Goal: Information Seeking & Learning: Find specific fact

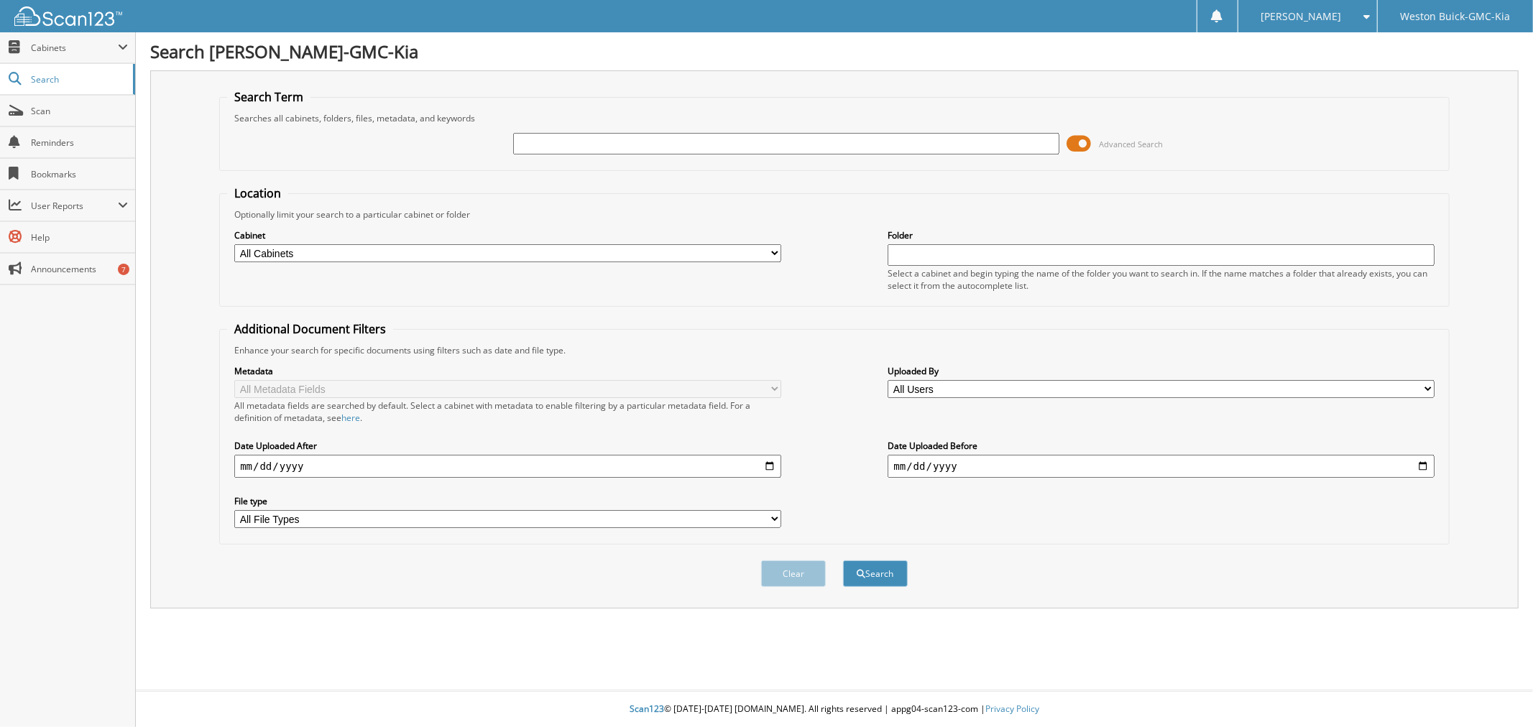
click at [555, 147] on input "text" at bounding box center [786, 144] width 546 height 22
type input "p5291"
click at [843, 561] on button "Search" at bounding box center [875, 574] width 65 height 27
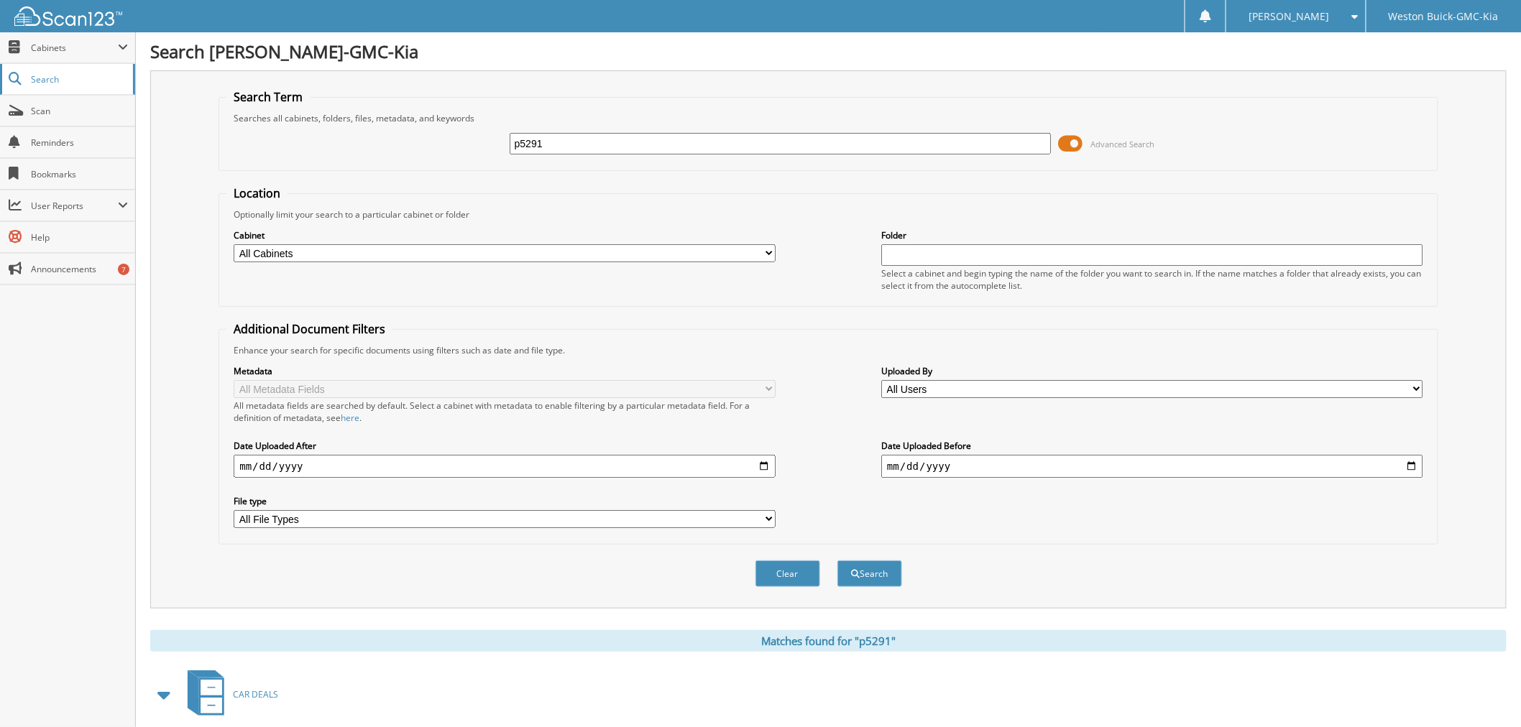
click at [57, 77] on span "Search" at bounding box center [78, 79] width 95 height 12
click at [523, 252] on select "All Cabinets ACCOUNTS PAYABLE AFTERMARKET ETCH AFTERMARKET GAP AFTERMARKET TOTA…" at bounding box center [504, 253] width 541 height 18
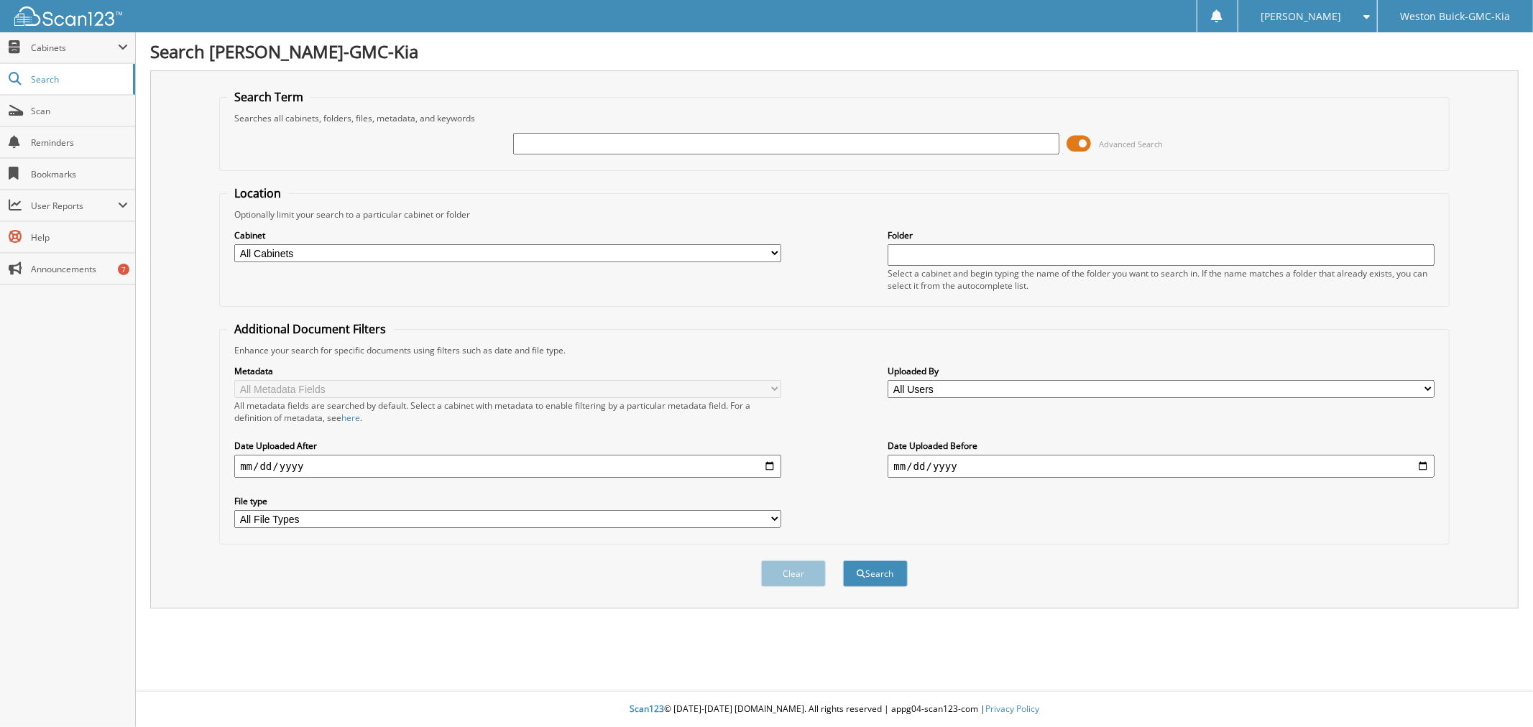
click at [486, 245] on select "All Cabinets ACCOUNTS PAYABLE AFTERMARKET ETCH AFTERMARKET GAP AFTERMARKET TOTA…" at bounding box center [507, 253] width 546 height 18
select select "4415"
click at [234, 244] on select "All Cabinets ACCOUNTS PAYABLE AFTERMARKET ETCH AFTERMARKET GAP AFTERMARKET TOTA…" at bounding box center [507, 253] width 546 height 18
click at [61, 75] on span "Search" at bounding box center [78, 79] width 95 height 12
click at [61, 80] on span "Search" at bounding box center [78, 79] width 95 height 12
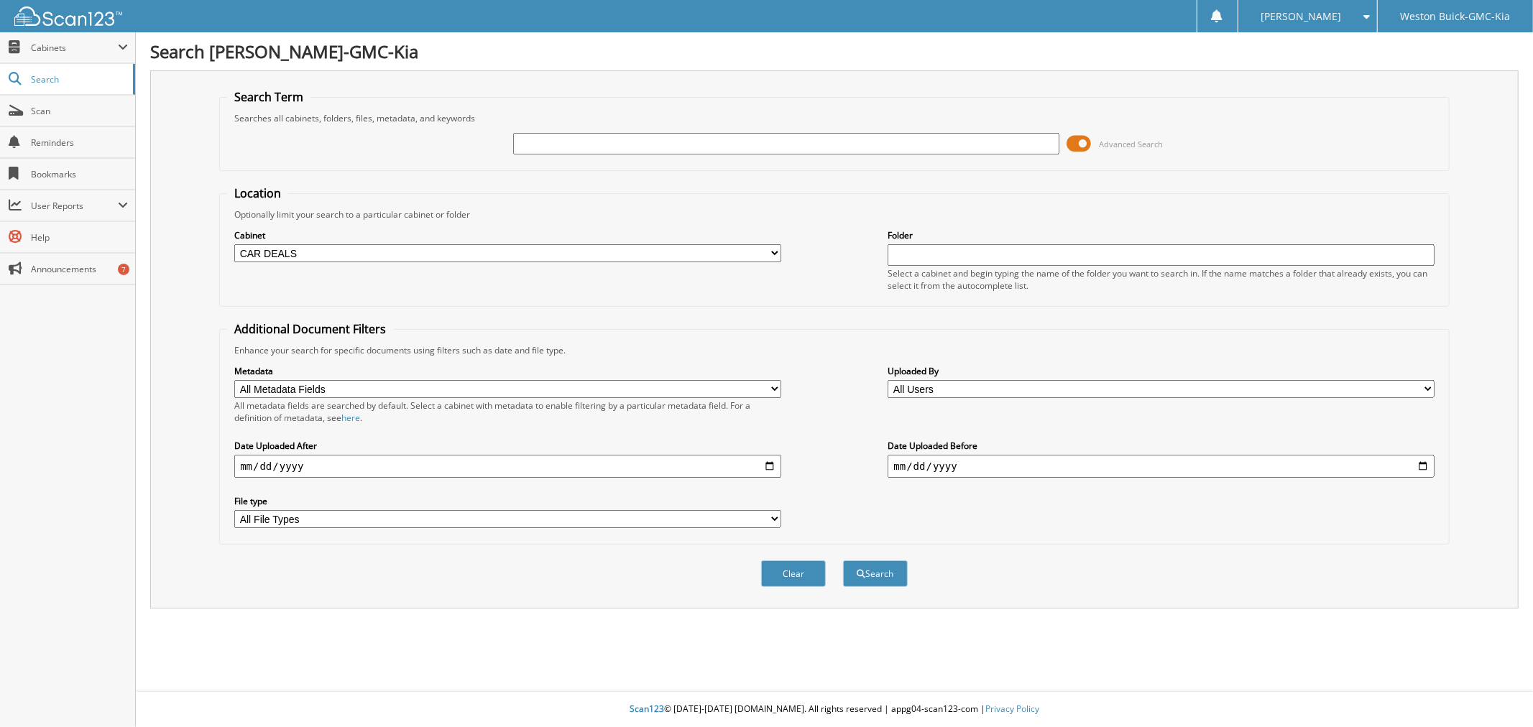
click at [678, 145] on input "text" at bounding box center [786, 144] width 546 height 22
type input "p5291"
click at [843, 561] on button "Search" at bounding box center [875, 574] width 65 height 27
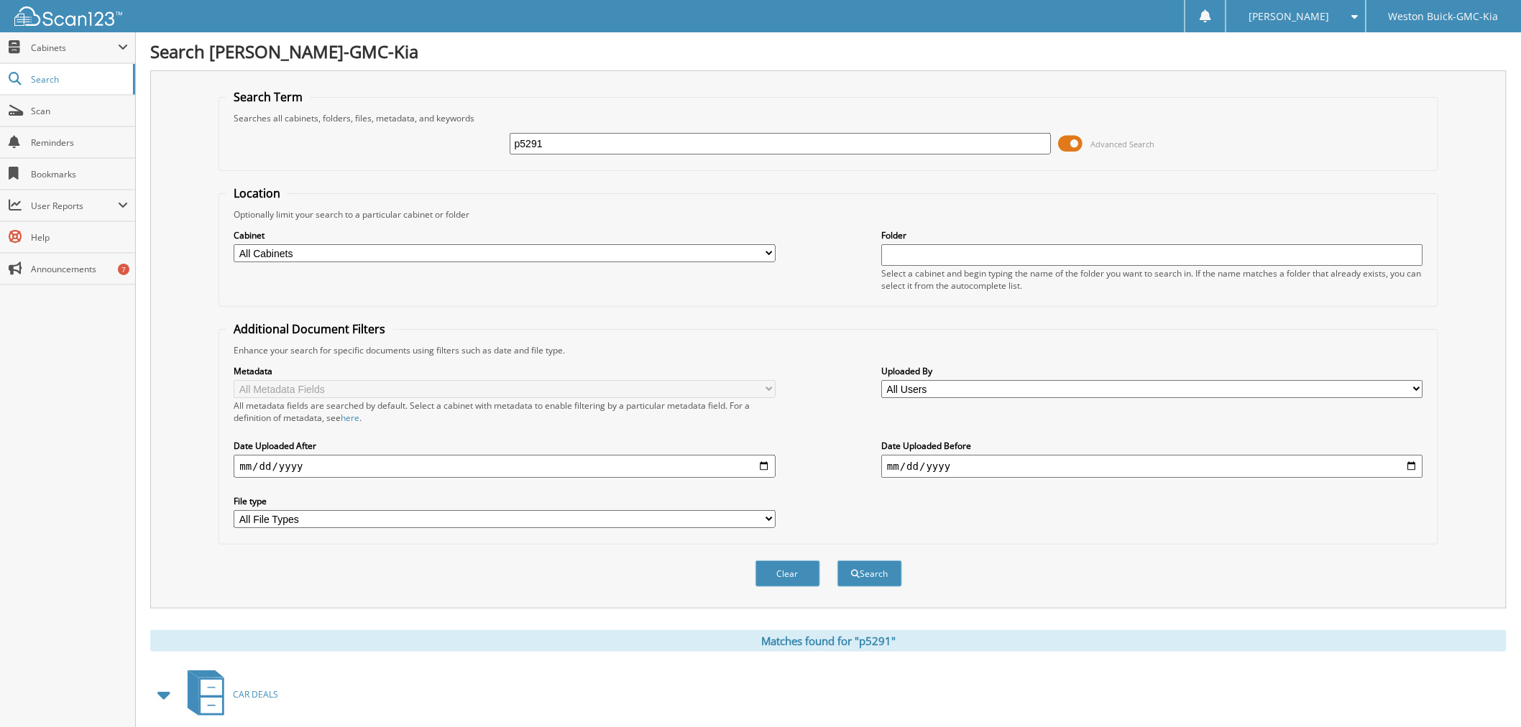
drag, startPoint x: 563, startPoint y: 141, endPoint x: 402, endPoint y: 130, distance: 161.3
click at [402, 130] on div "p5291 Advanced Search" at bounding box center [827, 143] width 1203 height 39
type input "p"
type input "P5291"
click at [837, 561] on button "Search" at bounding box center [869, 574] width 65 height 27
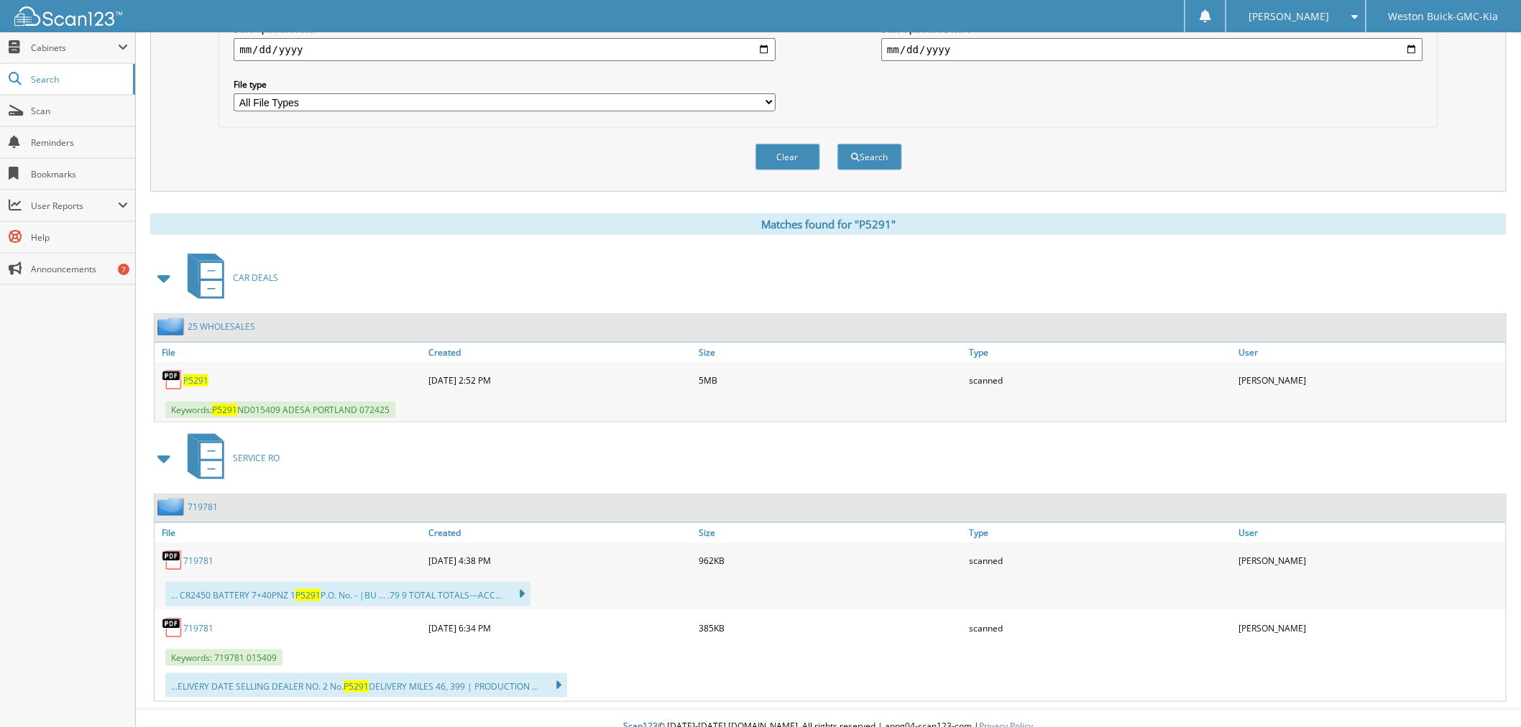
scroll to position [420, 0]
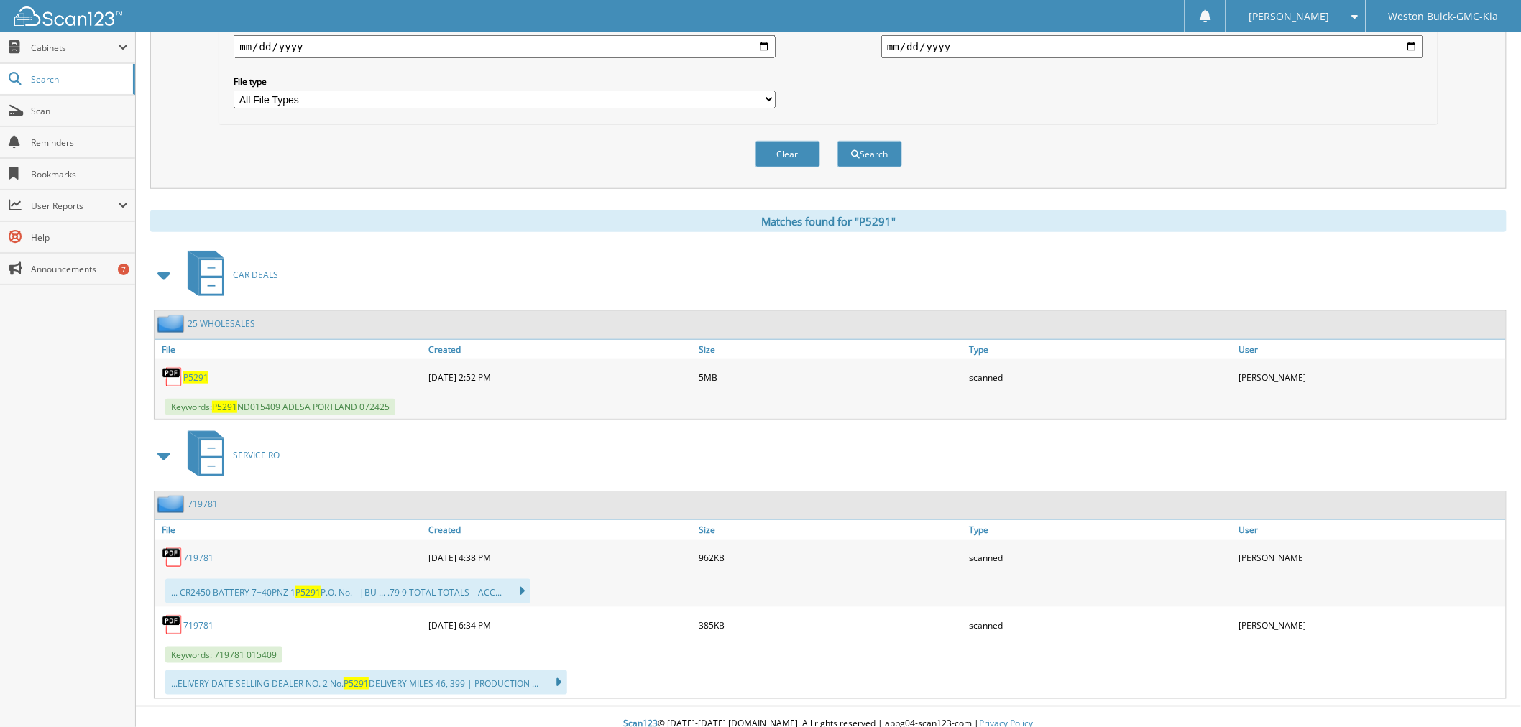
click at [190, 372] on span "P5291" at bounding box center [195, 378] width 25 height 12
